Goal: Transaction & Acquisition: Purchase product/service

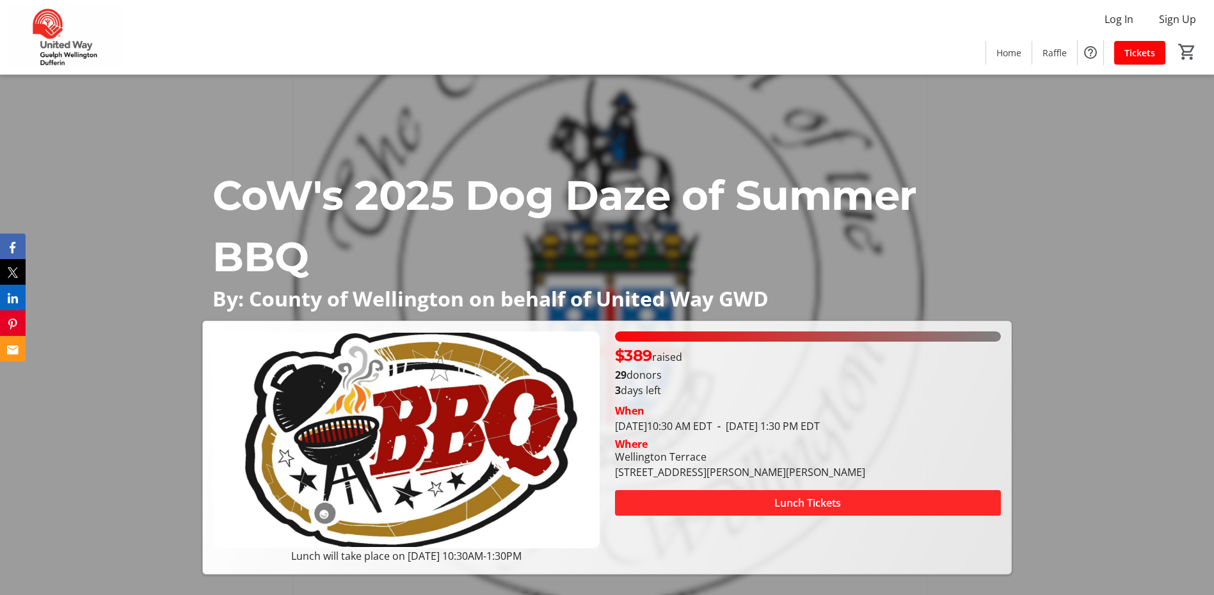
click at [781, 502] on span "Lunch Tickets" at bounding box center [808, 503] width 67 height 15
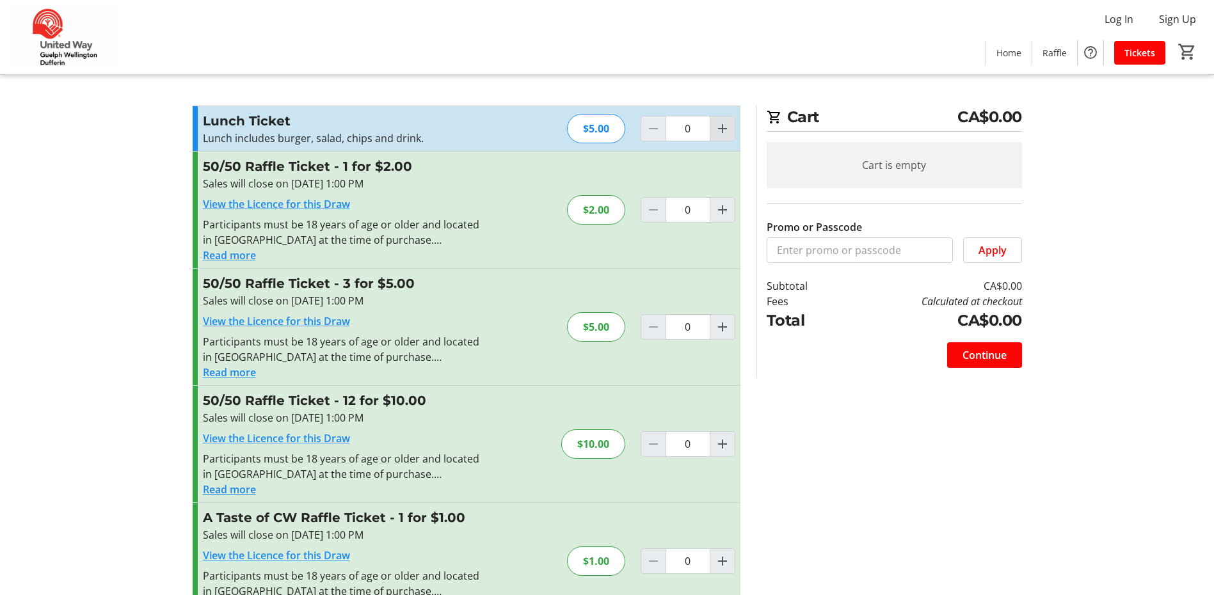
click at [727, 129] on mat-icon "Increment by one" at bounding box center [722, 128] width 15 height 15
type input "1"
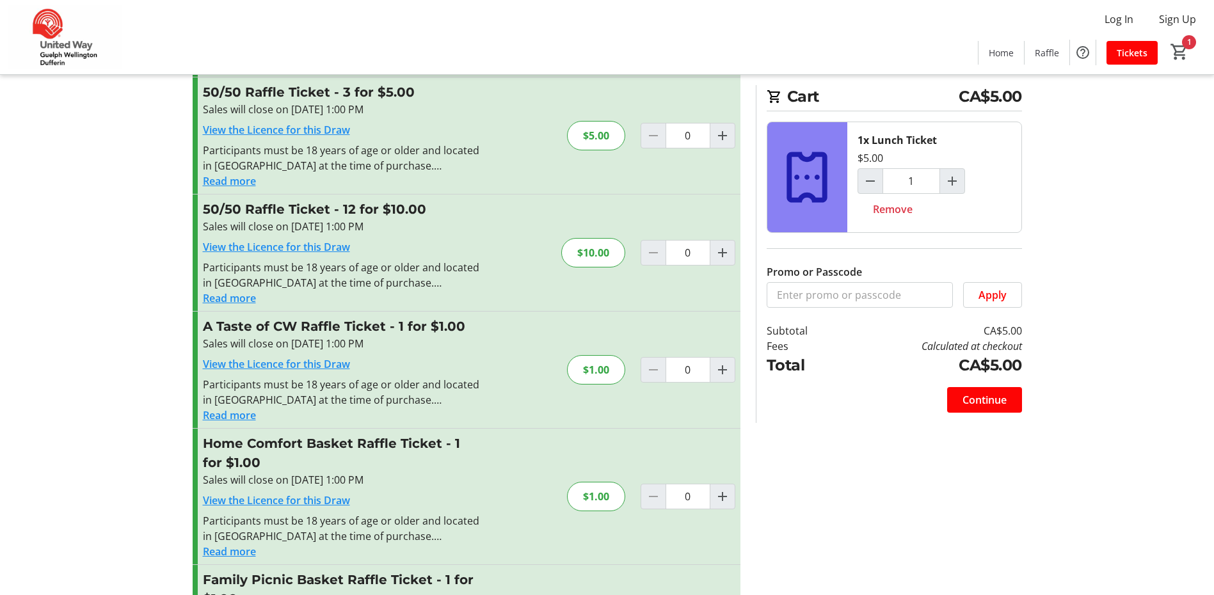
scroll to position [184, 0]
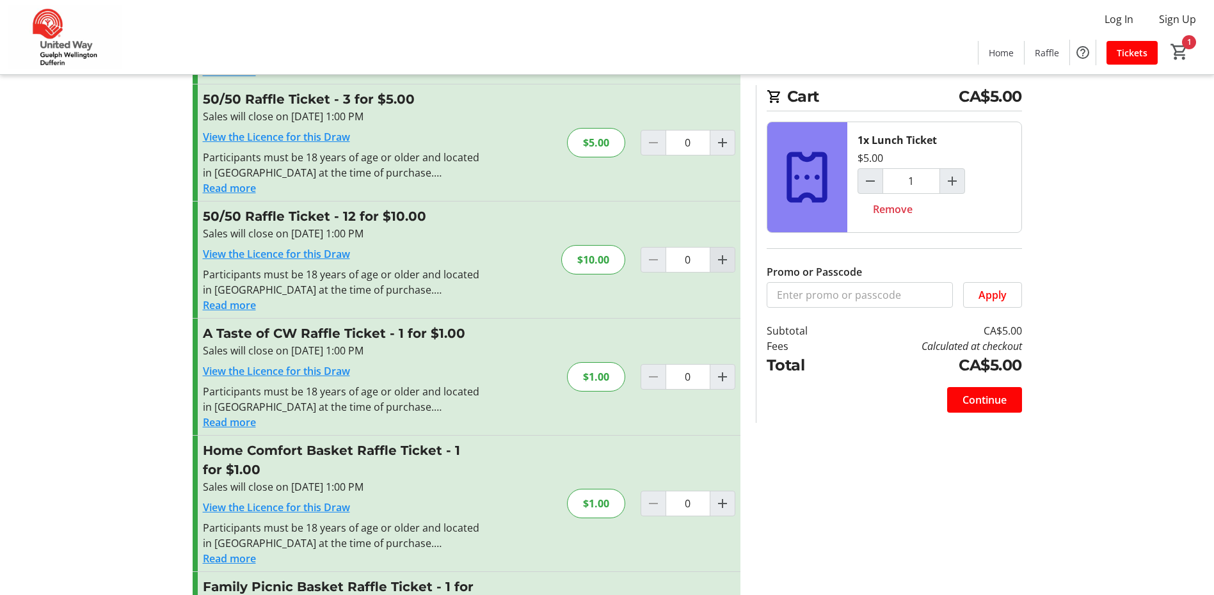
click at [723, 265] on mat-icon "Increment by one" at bounding box center [722, 259] width 15 height 15
type input "1"
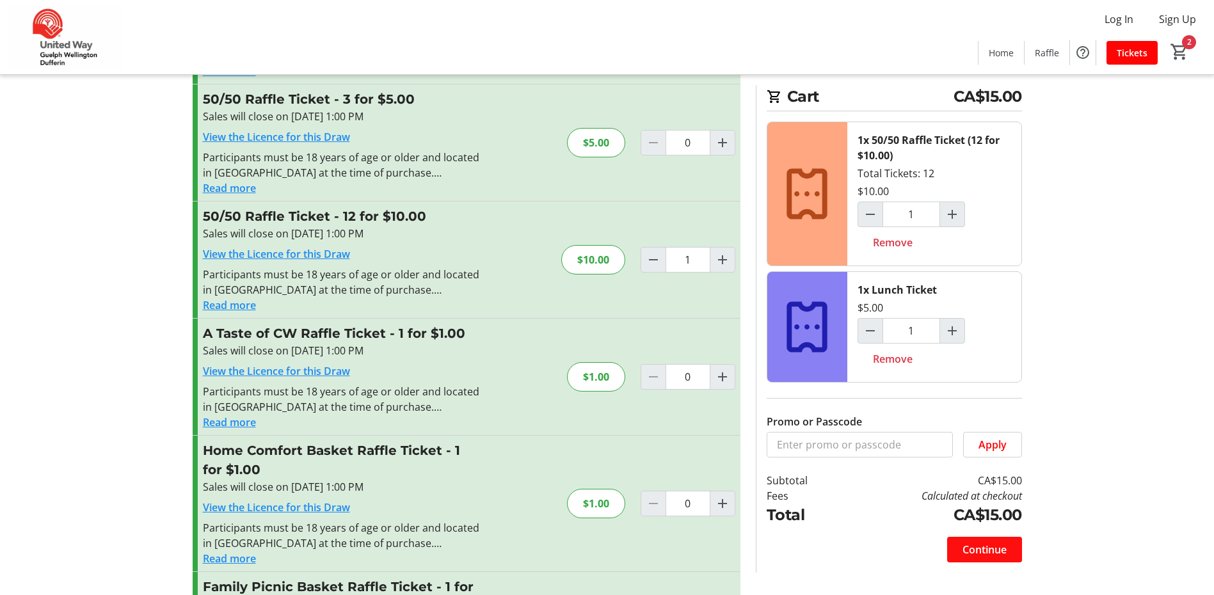
click at [987, 546] on span "Continue" at bounding box center [985, 549] width 44 height 15
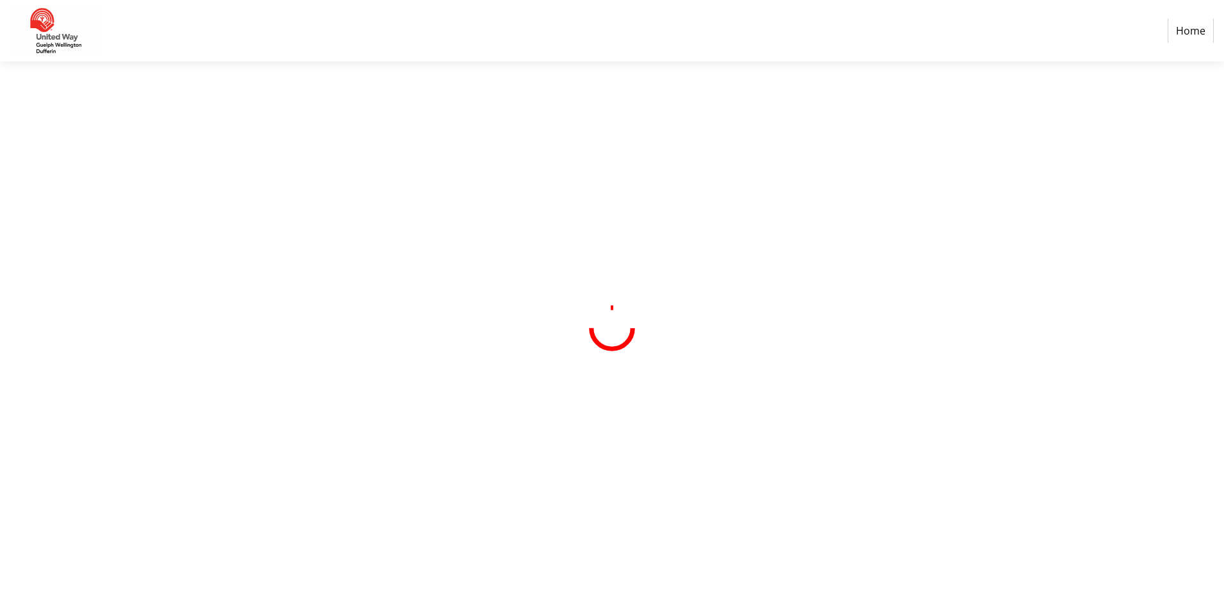
select select "CA"
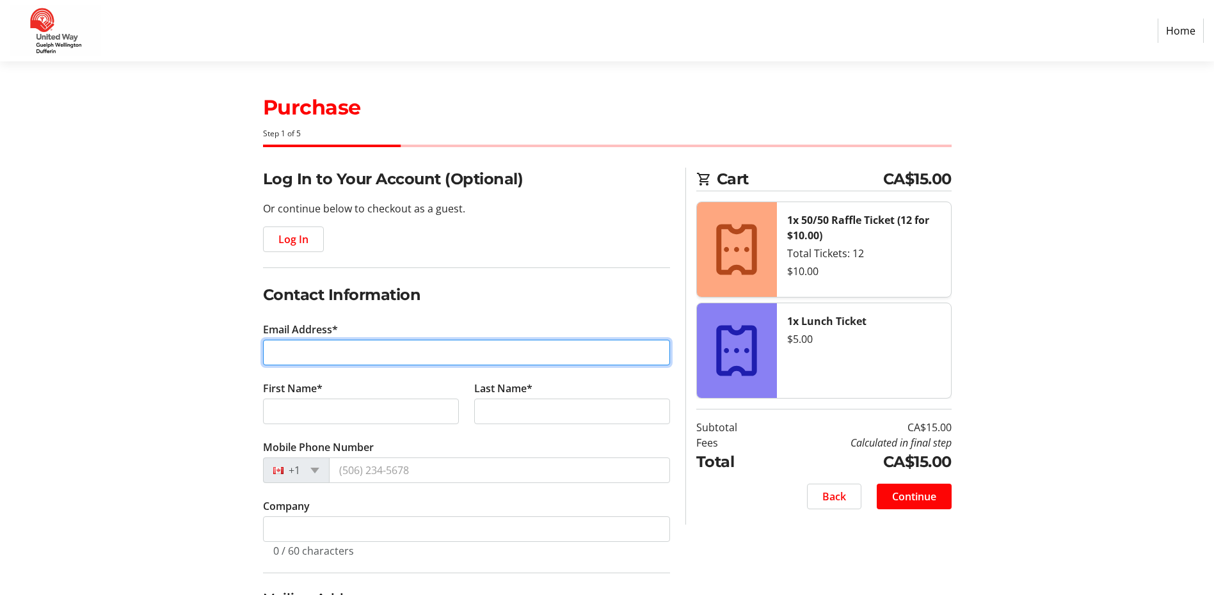
click at [291, 343] on input "Email Address*" at bounding box center [466, 353] width 407 height 26
type input "[EMAIL_ADDRESS][DOMAIN_NAME]"
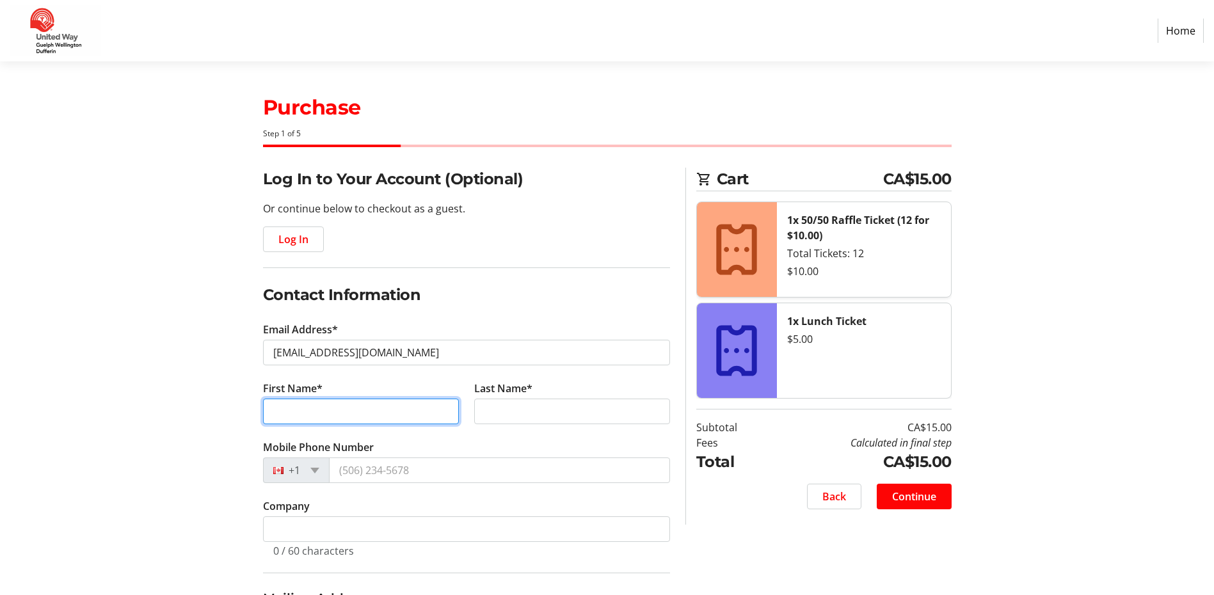
type input "[PERSON_NAME]"
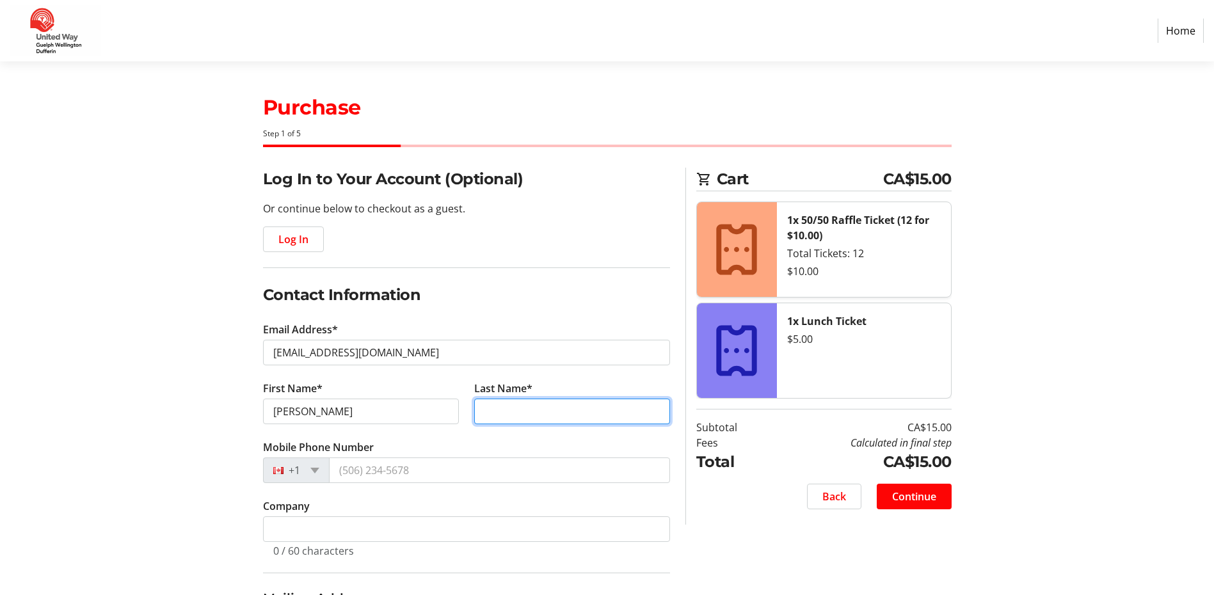
type input "[PERSON_NAME]"
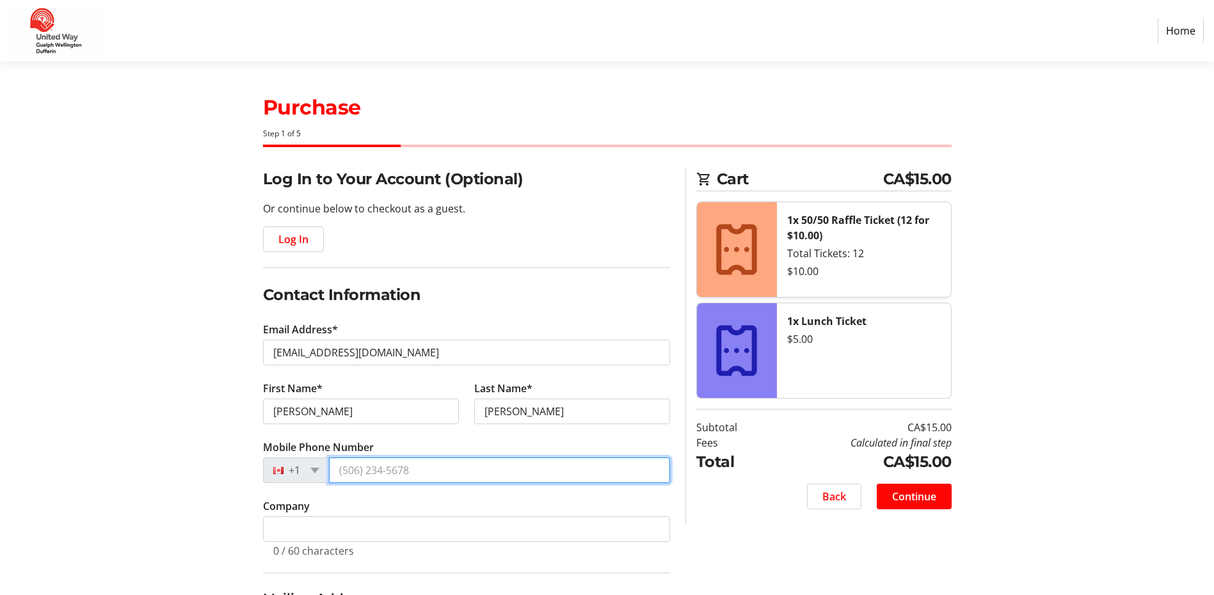
type input "[PHONE_NUMBER]"
type input "elora"
type input "n0b1s0"
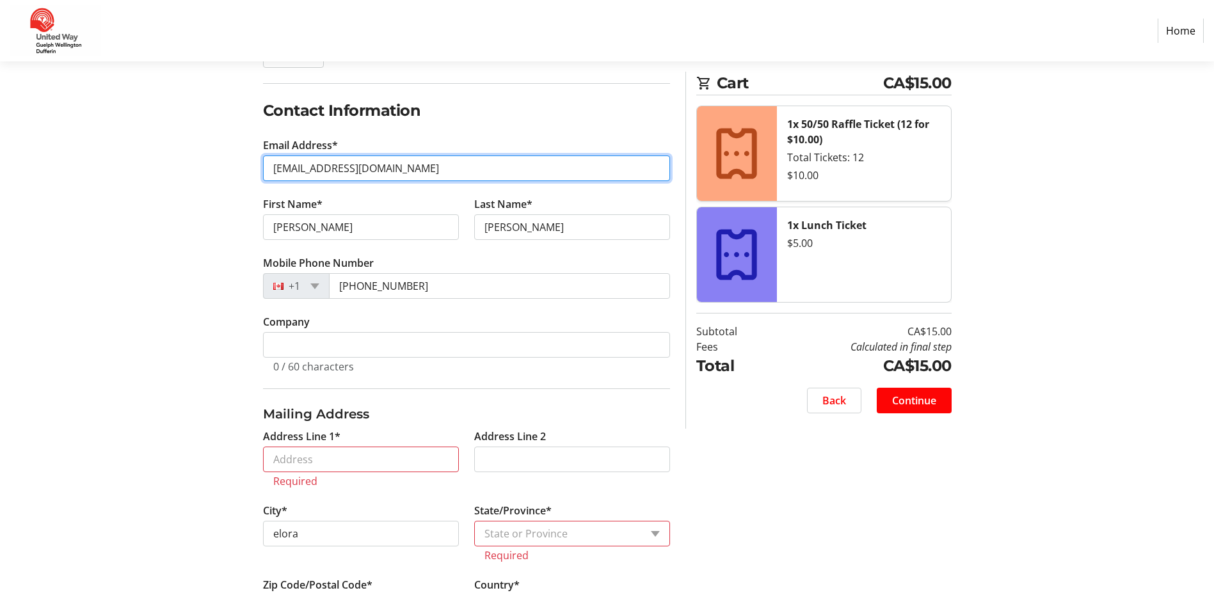
scroll to position [192, 0]
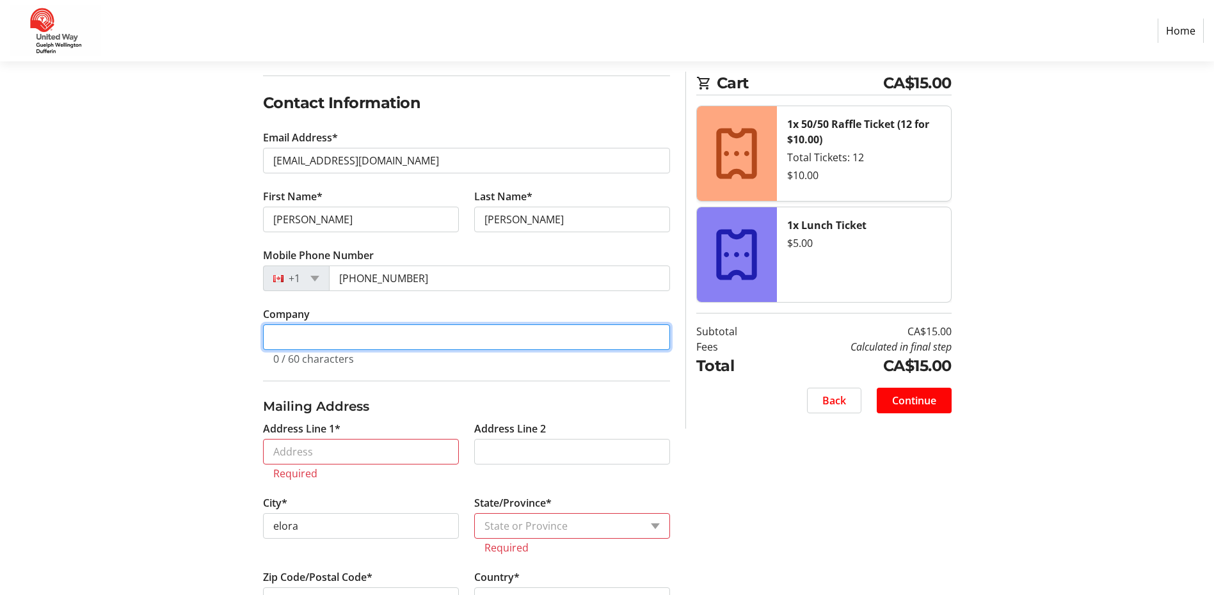
click at [361, 338] on input "Company" at bounding box center [466, 338] width 407 height 26
type input "wellington place childcare"
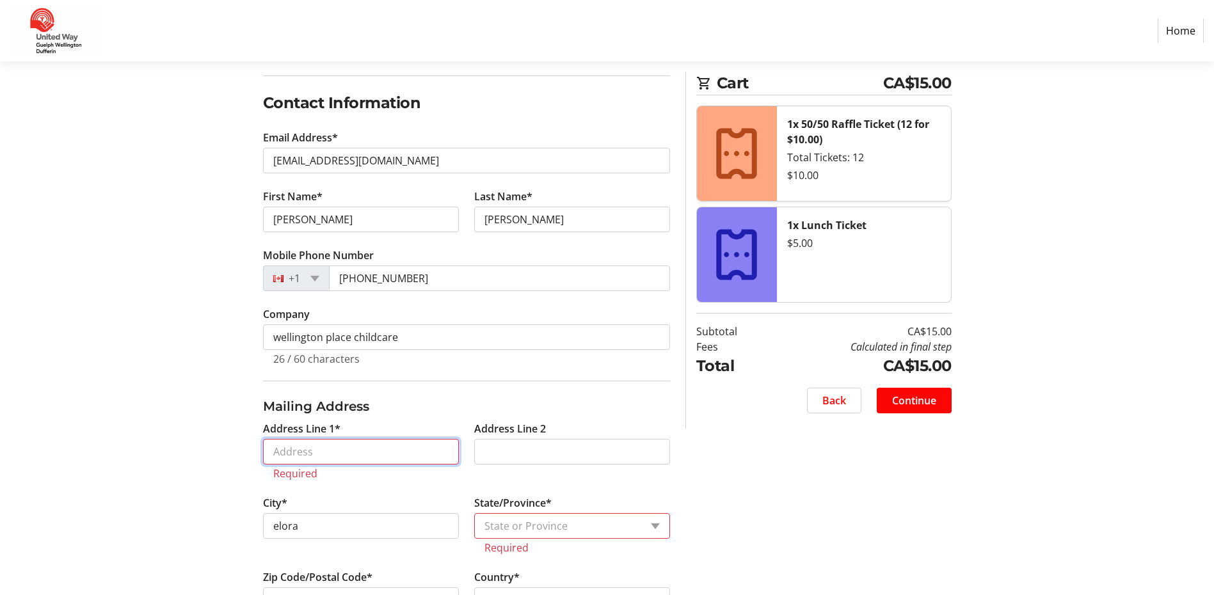
click at [332, 460] on input "Address Line 1*" at bounding box center [361, 452] width 196 height 26
click at [134, 405] on section "Purchase Step 1 of 5 Cart CA$15.00 1x 50/50 Raffle Ticket (12 for $10.00) Total…" at bounding box center [607, 327] width 1214 height 916
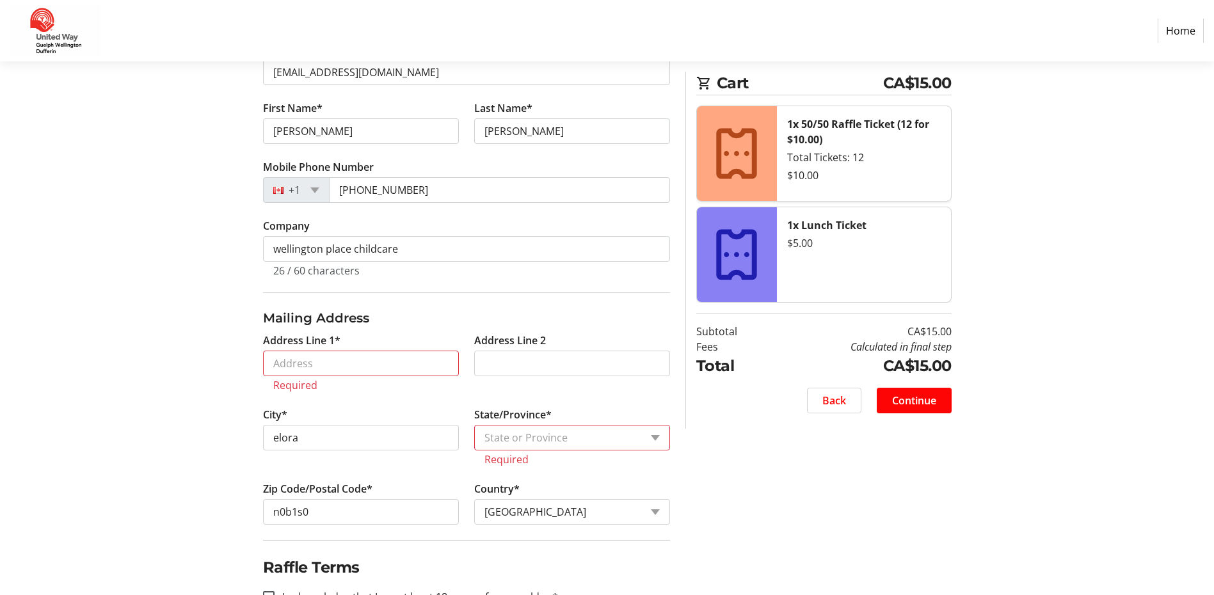
scroll to position [320, 0]
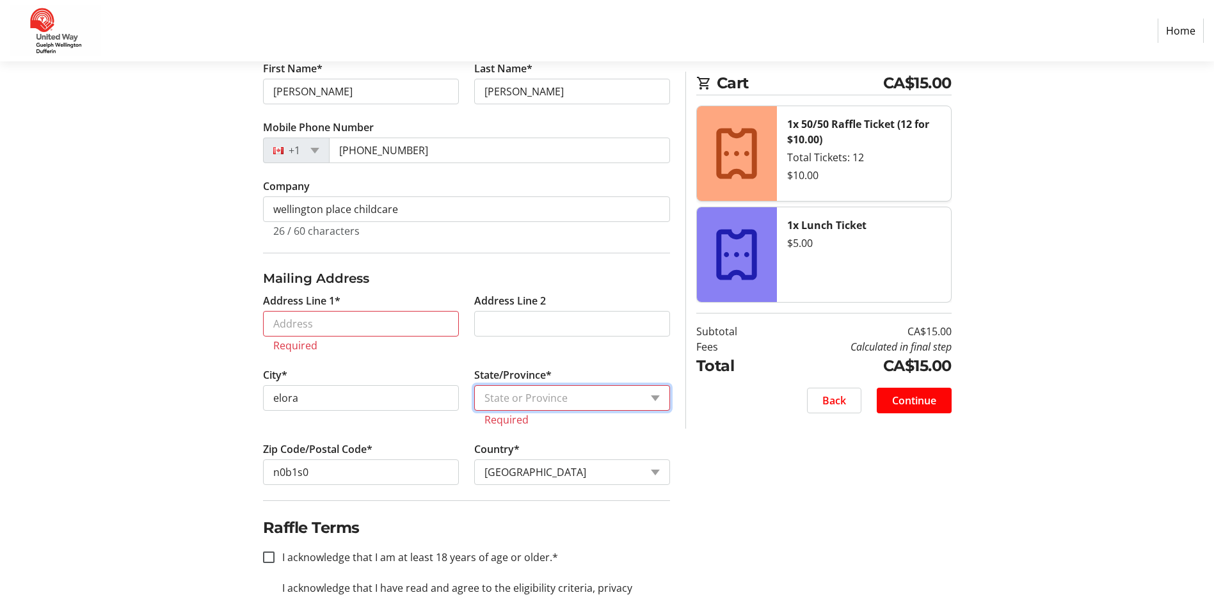
click at [659, 405] on select "State or Province State or Province [GEOGRAPHIC_DATA] [GEOGRAPHIC_DATA] [GEOGRA…" at bounding box center [572, 398] width 196 height 26
select select "ON"
click at [474, 385] on select "State or Province State or Province [GEOGRAPHIC_DATA] [GEOGRAPHIC_DATA] [GEOGRA…" at bounding box center [572, 398] width 196 height 26
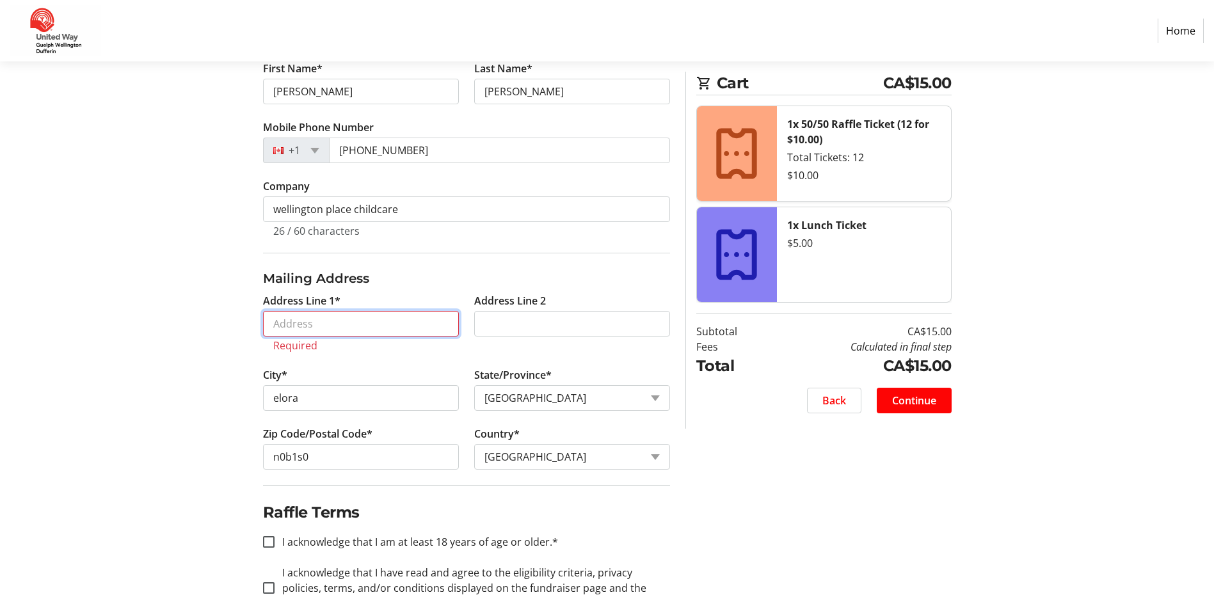
click at [446, 329] on input "Address Line 1*" at bounding box center [361, 324] width 196 height 26
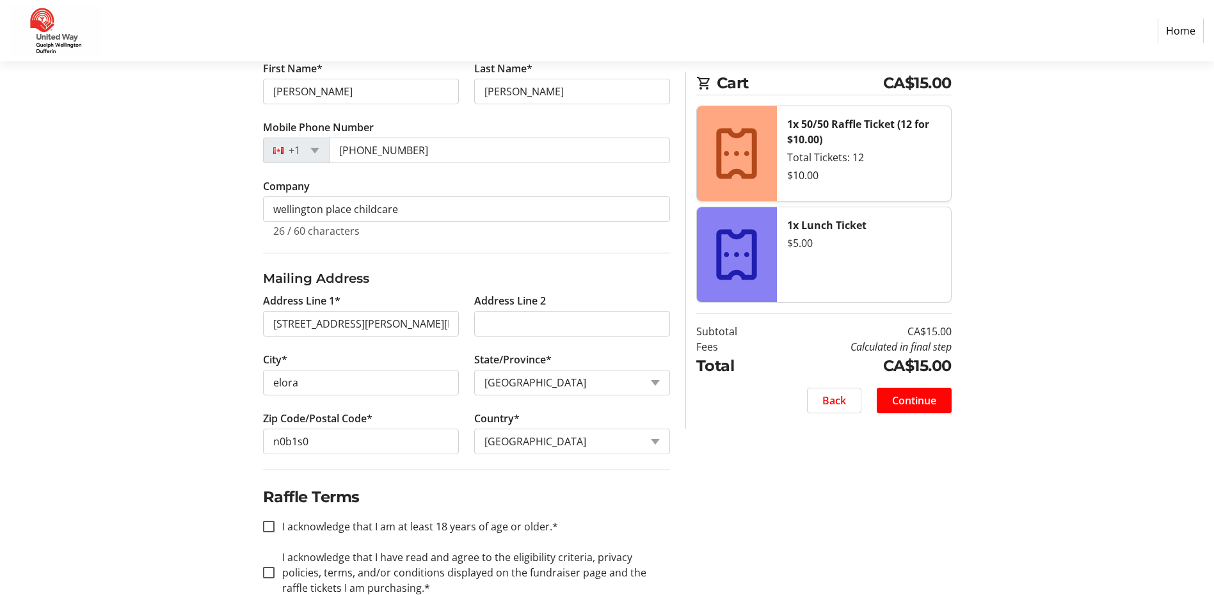
type input "[STREET_ADDRESS][PERSON_NAME]"
type input "Fergus"
type input "N1M 2W3"
click at [272, 525] on input "I acknowledge that I am at least 18 years of age or older.*" at bounding box center [269, 527] width 12 height 12
checkbox input "true"
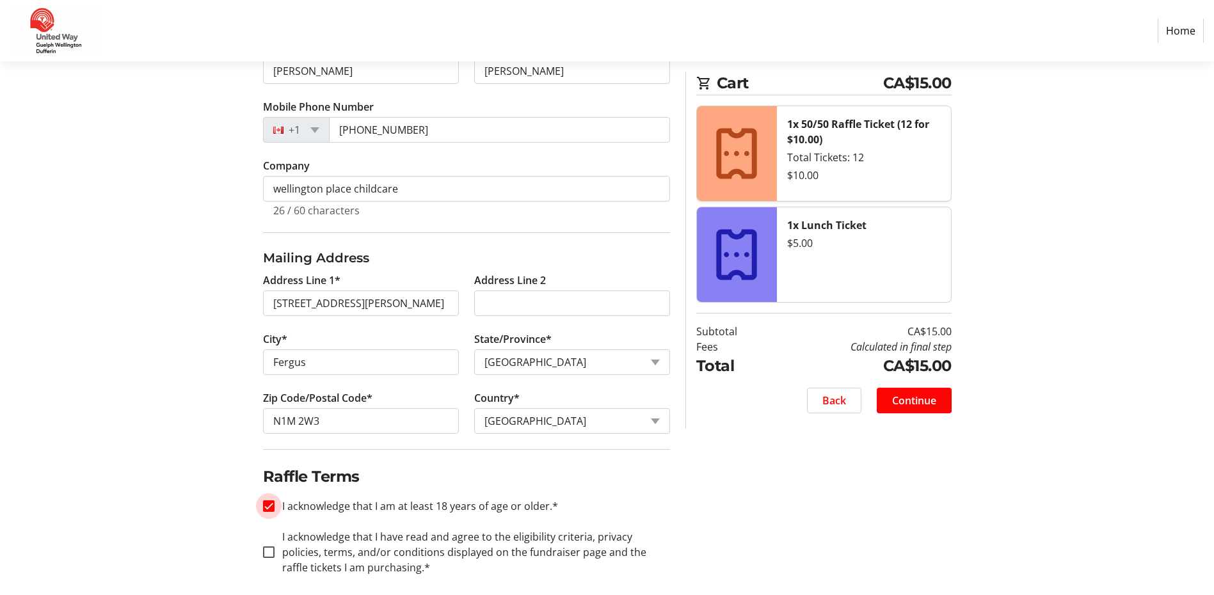
scroll to position [351, 0]
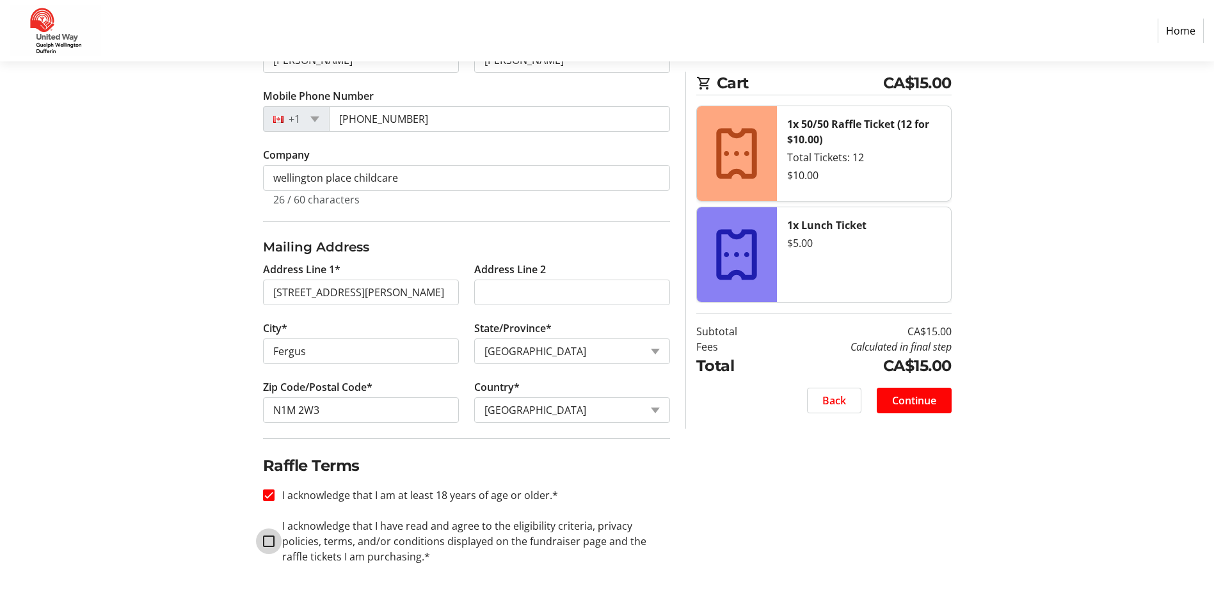
click at [272, 536] on input "I acknowledge that I have read and agree to the eligibility criteria, privacy p…" at bounding box center [269, 542] width 12 height 12
checkbox input "true"
click at [931, 398] on span "Continue" at bounding box center [914, 400] width 44 height 15
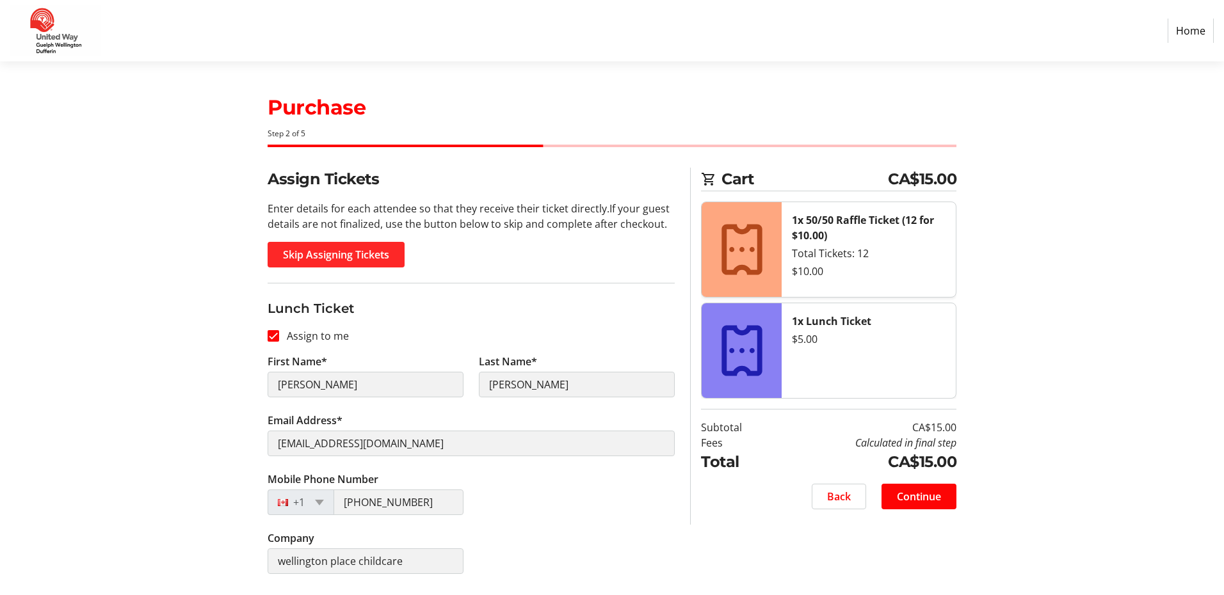
click at [392, 263] on span at bounding box center [336, 254] width 137 height 31
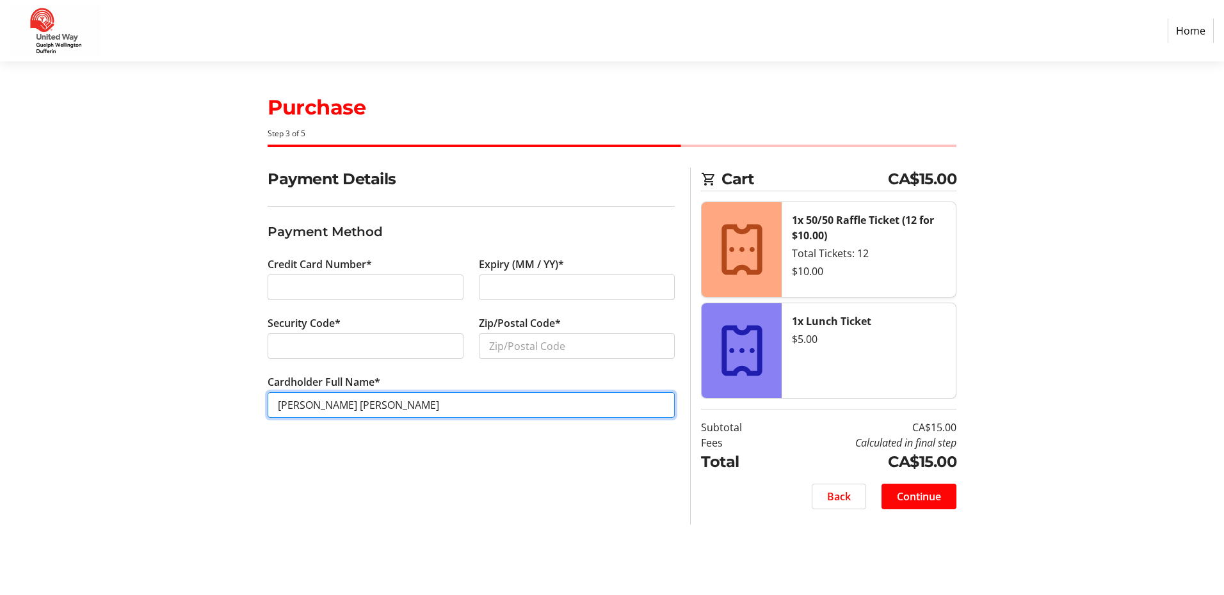
drag, startPoint x: 418, startPoint y: 413, endPoint x: 343, endPoint y: 412, distance: 74.9
click at [343, 412] on input "[PERSON_NAME] [PERSON_NAME]" at bounding box center [471, 405] width 407 height 26
type input "[PERSON_NAME]"
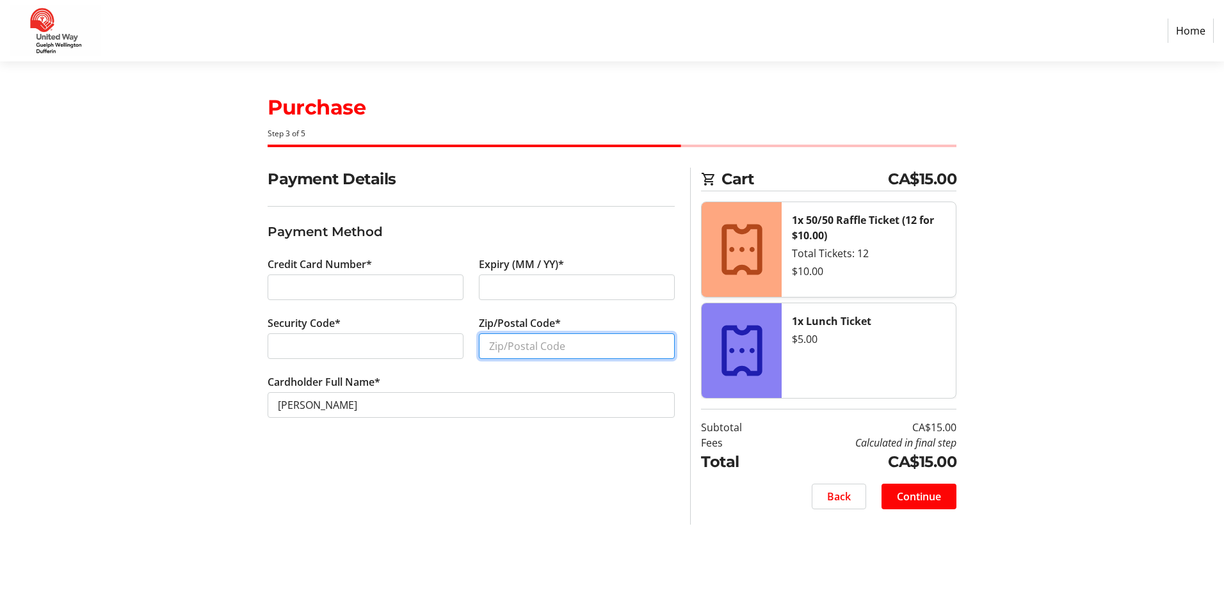
click at [500, 342] on input "Zip/Postal Code*" at bounding box center [577, 347] width 196 height 26
type input "n0b1s0"
click at [930, 504] on span at bounding box center [919, 496] width 75 height 31
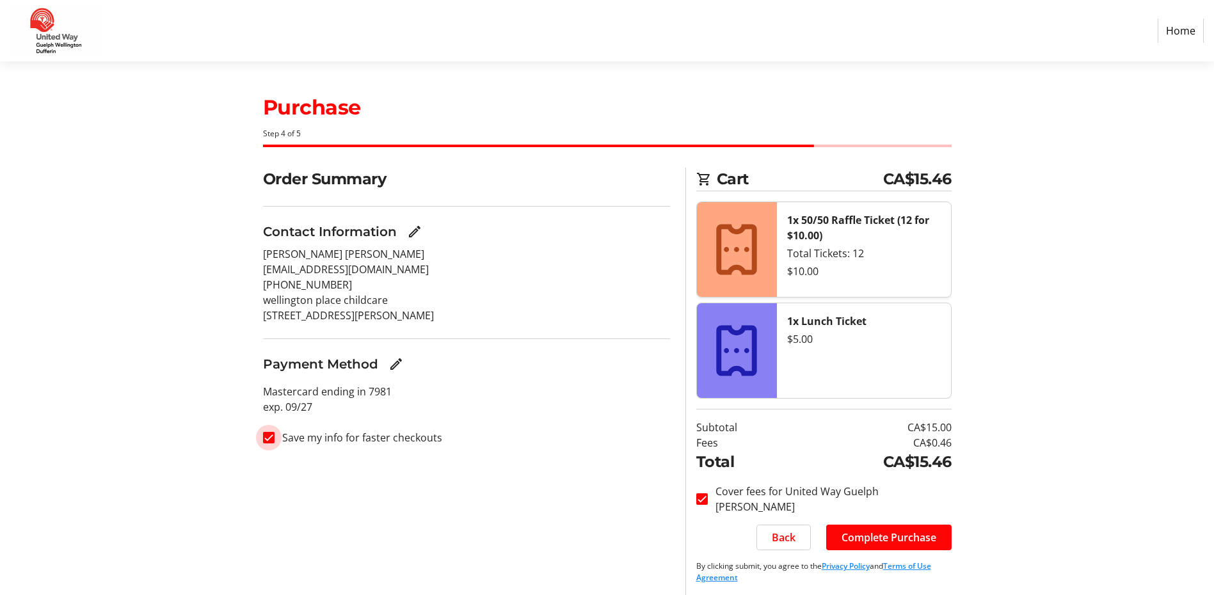
click at [269, 440] on input "Save my info for faster checkouts" at bounding box center [269, 438] width 12 height 12
checkbox input "false"
click at [897, 542] on span "Complete Purchase" at bounding box center [889, 537] width 95 height 15
